Goal: Transaction & Acquisition: Book appointment/travel/reservation

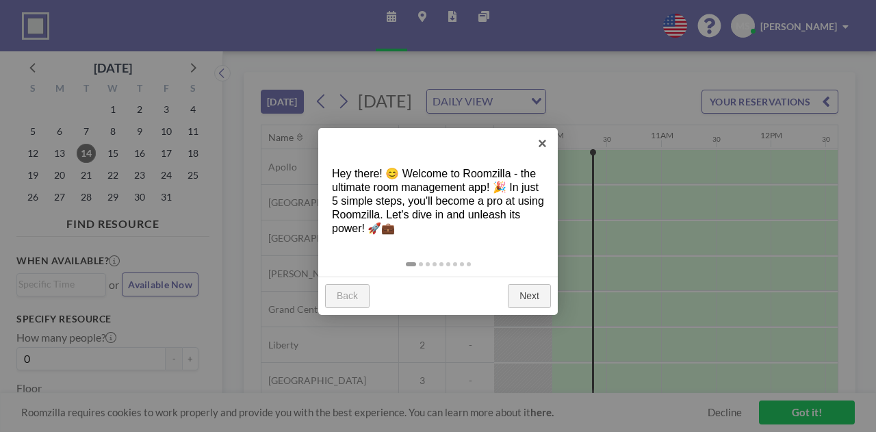
scroll to position [0, 1040]
click at [538, 148] on link "×" at bounding box center [542, 143] width 31 height 31
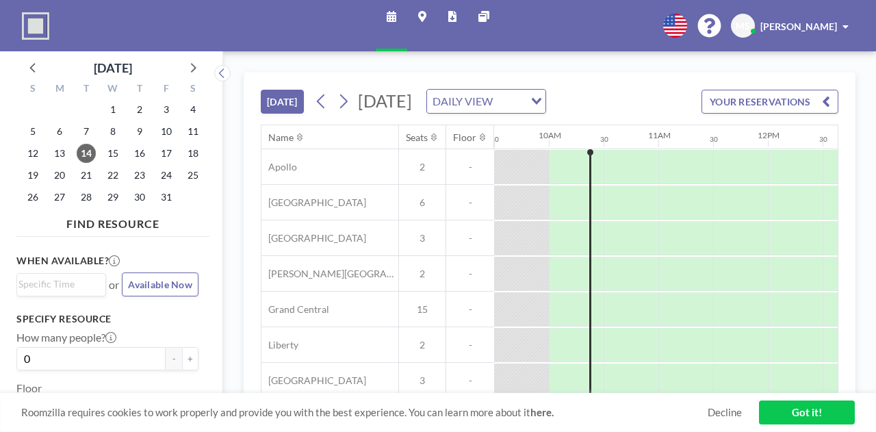
click at [847, 144] on div "[DATE] [DATE] DAILY VIEW Loading... YOUR RESERVATIONS Name Seats Floor 12AM 30 …" at bounding box center [550, 241] width 612 height 339
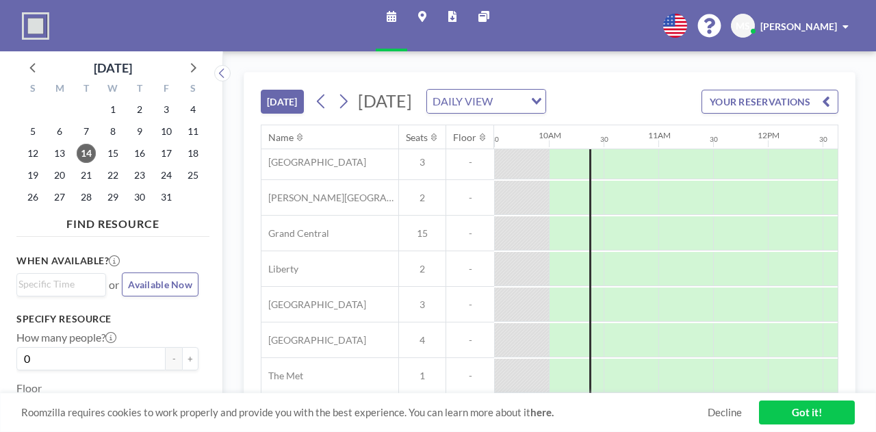
scroll to position [100, 0]
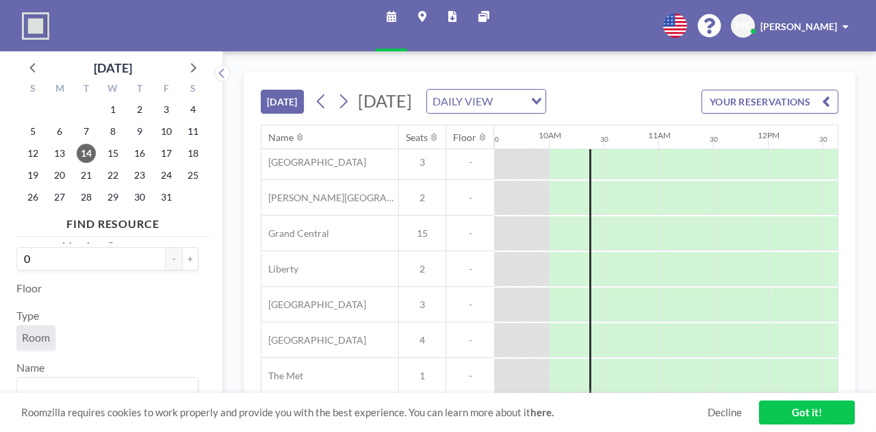
click at [806, 413] on link "Got it!" at bounding box center [807, 412] width 96 height 24
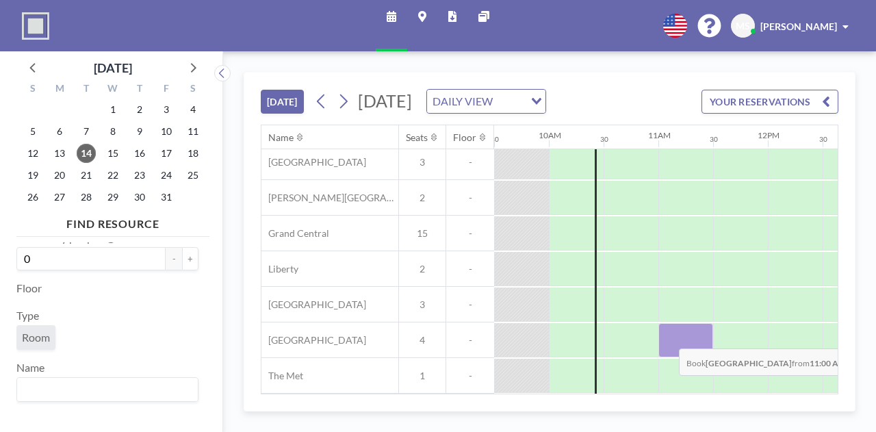
click at [668, 337] on div at bounding box center [685, 340] width 55 height 34
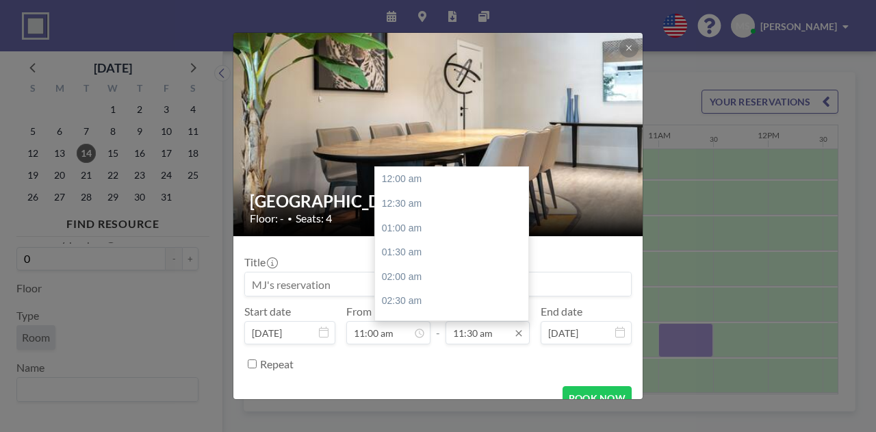
scroll to position [560, 0]
click at [448, 197] on div "12:00 pm" at bounding box center [455, 204] width 160 height 25
type input "12:00 pm"
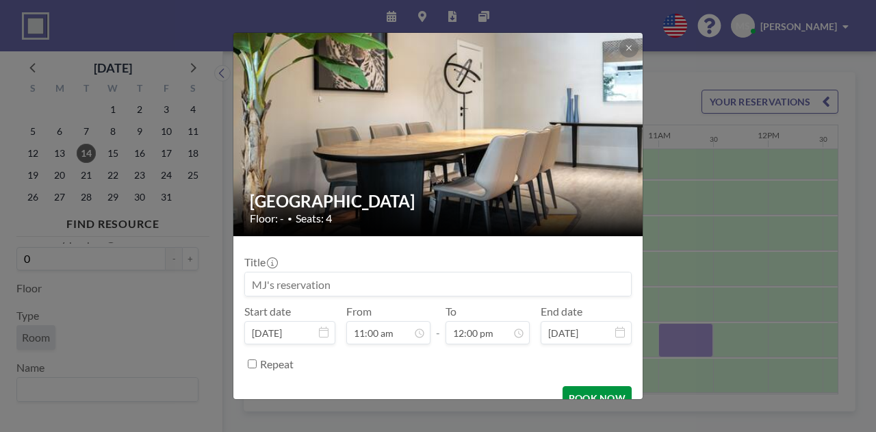
click at [575, 391] on button "BOOK NOW" at bounding box center [596, 398] width 69 height 24
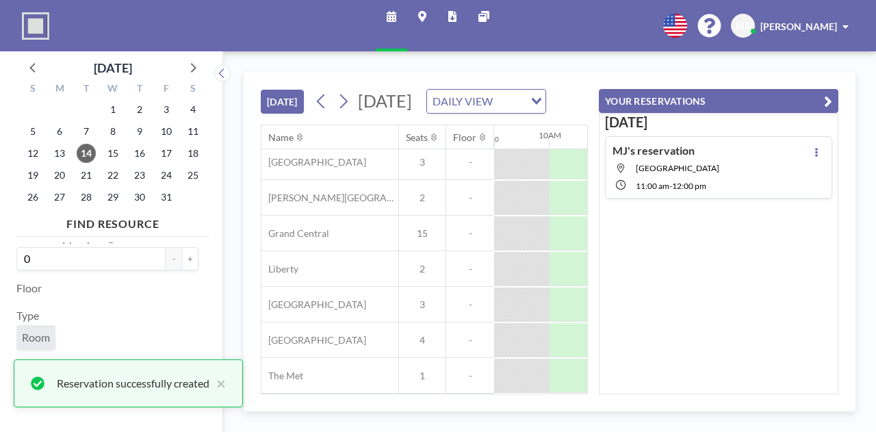
scroll to position [121, 1033]
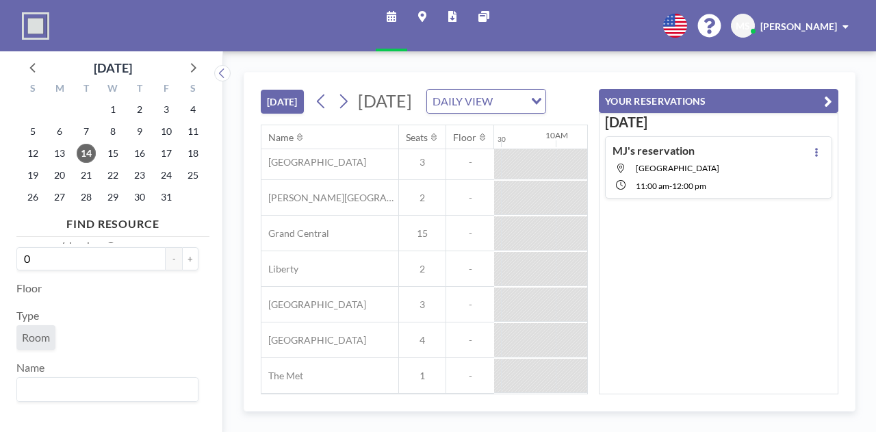
click at [837, 98] on button "YOUR RESERVATIONS" at bounding box center [718, 101] width 239 height 24
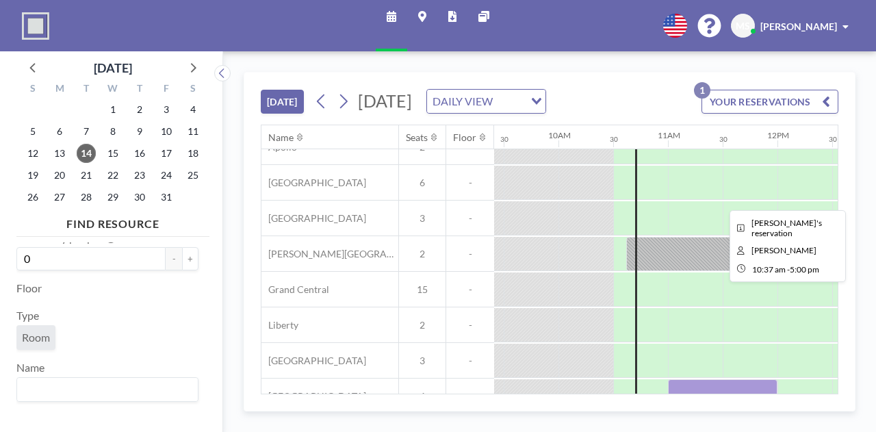
scroll to position [0, 1030]
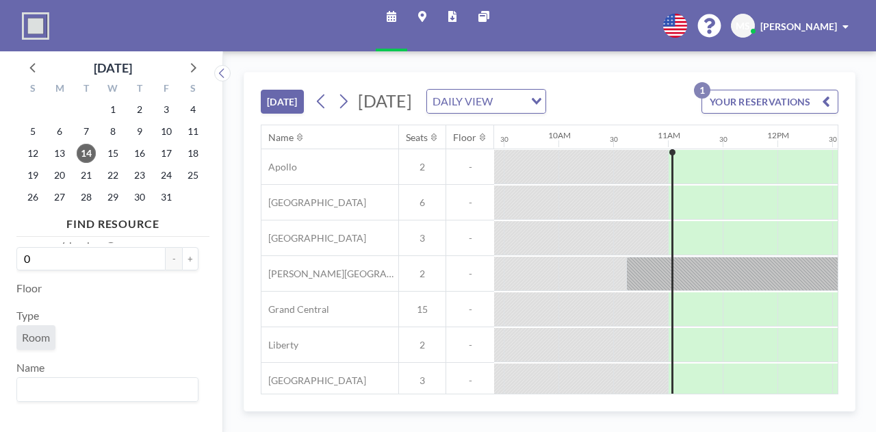
click at [875, 118] on div "[DATE] [DATE] DAILY VIEW Loading... YOUR RESERVATIONS 1 Name Seats Floor 12AM 3…" at bounding box center [549, 241] width 653 height 380
